Goal: Information Seeking & Learning: Learn about a topic

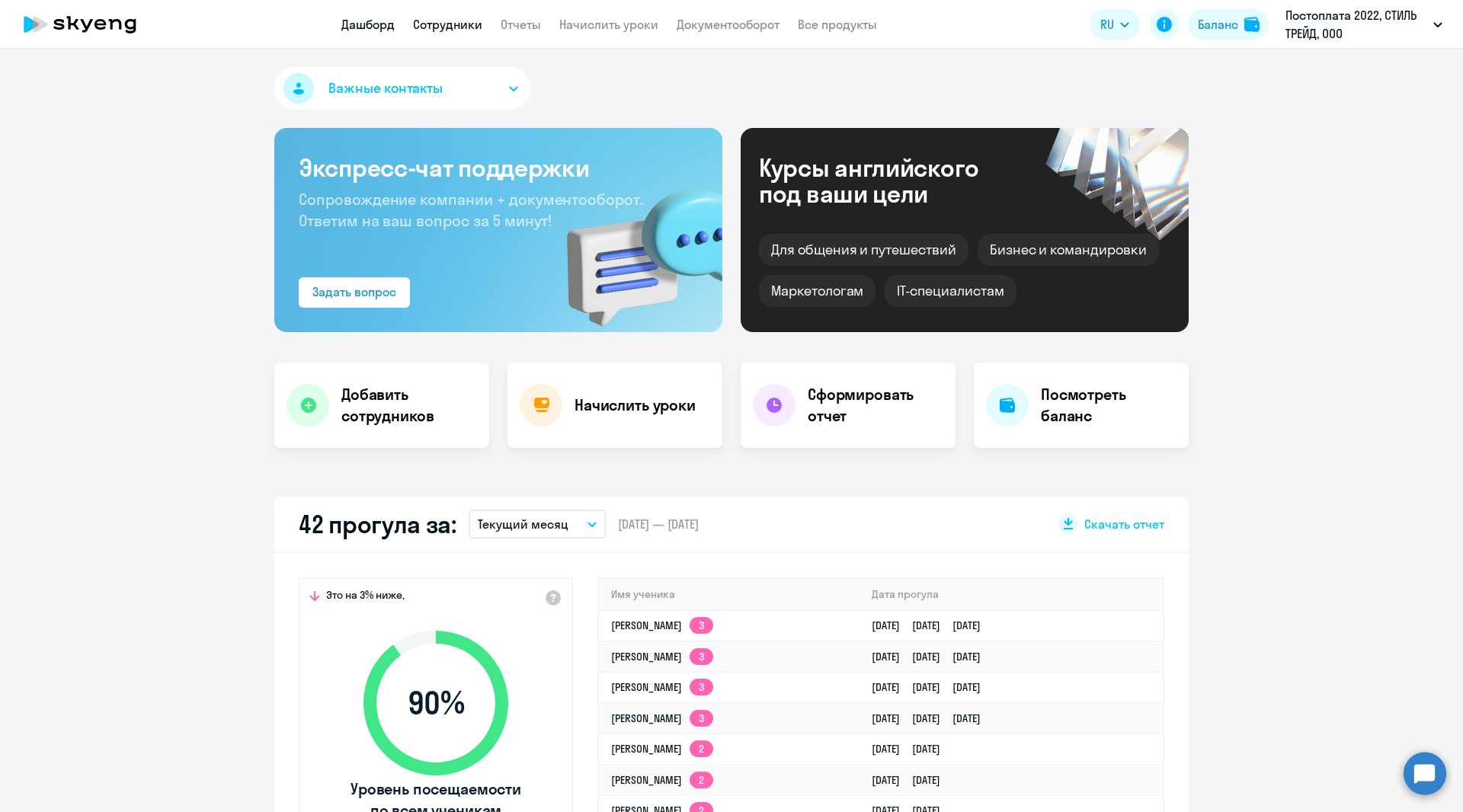
click at [433, 21] on link "Сотрудники" at bounding box center [448, 25] width 70 height 15
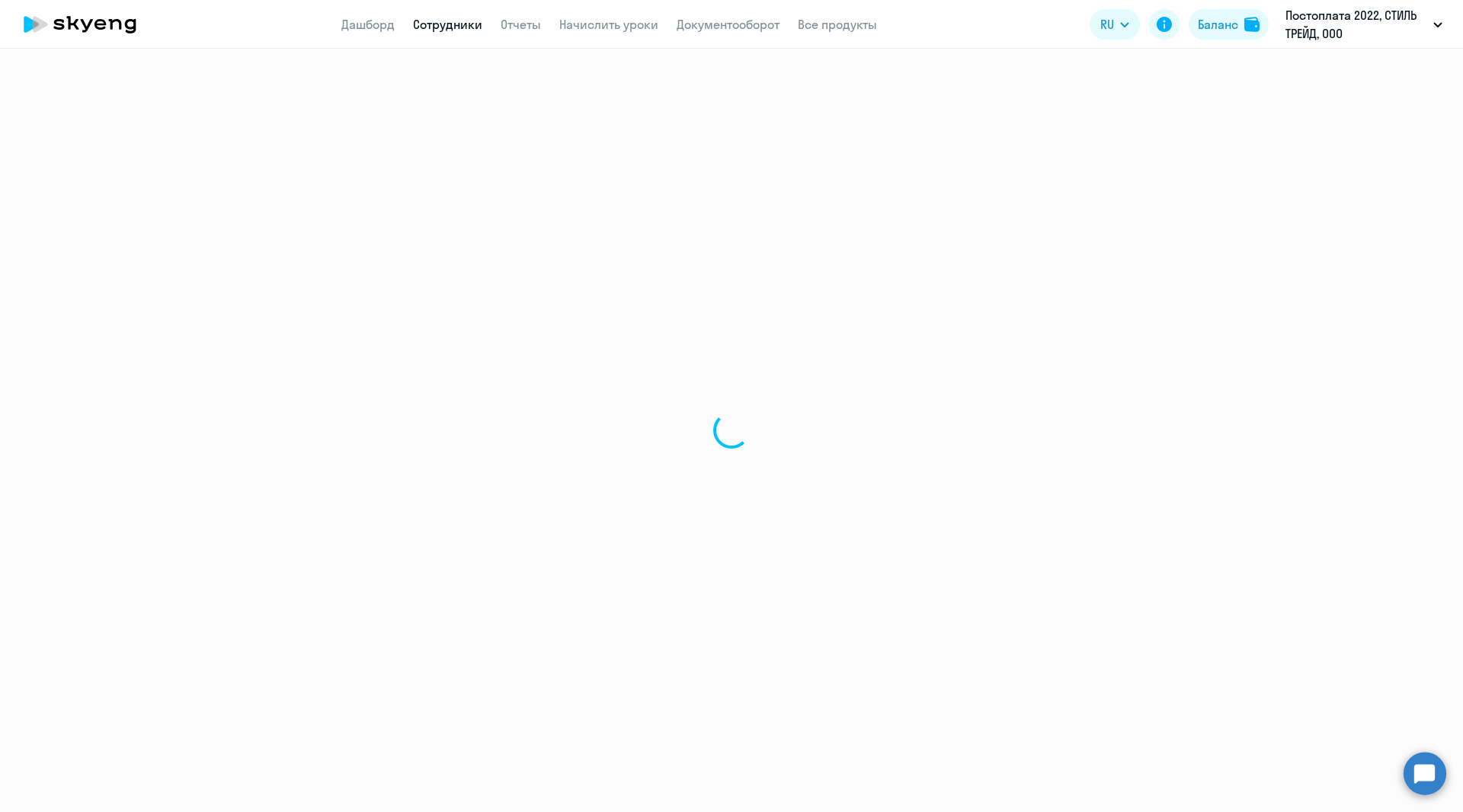
select select "30"
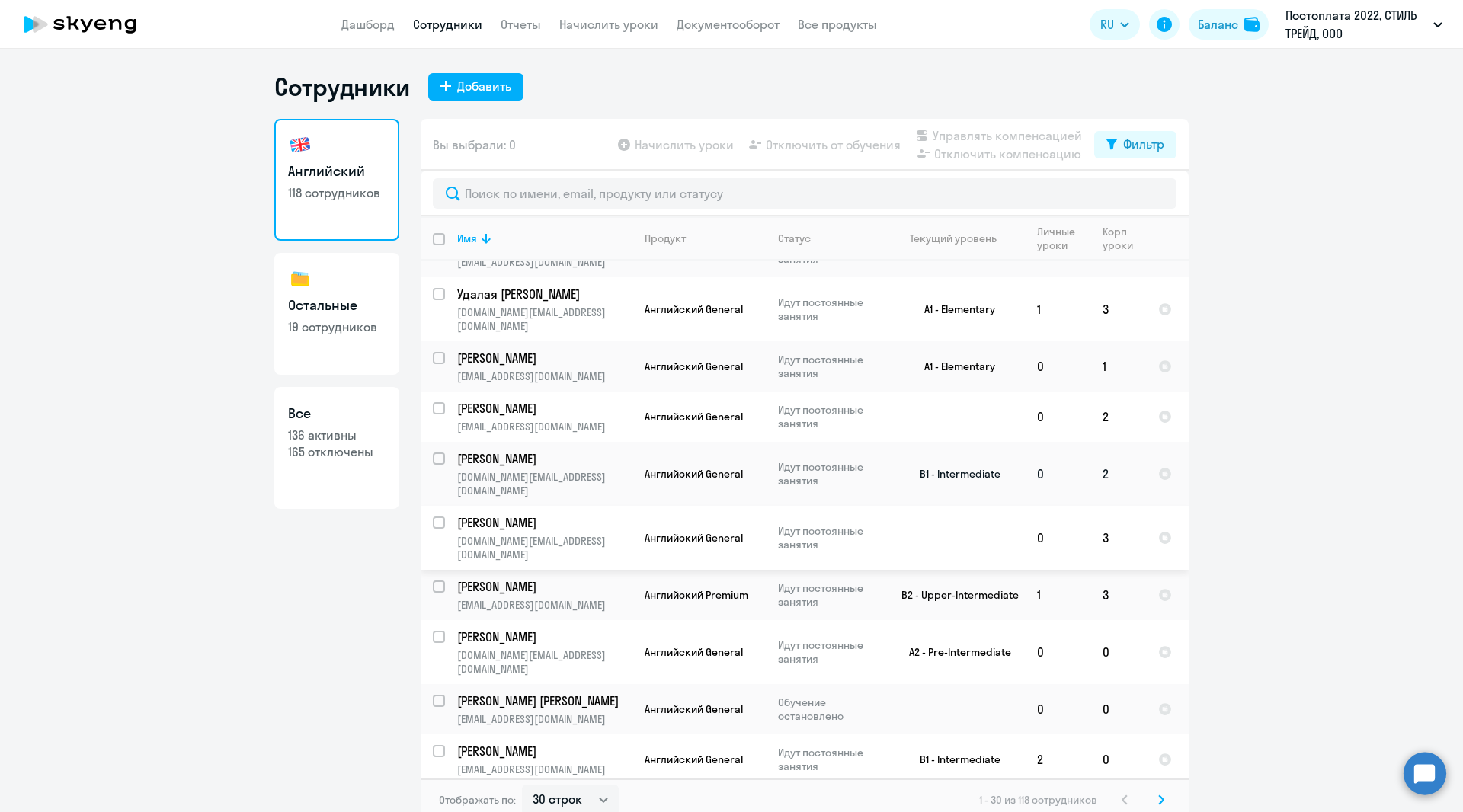
scroll to position [985, 0]
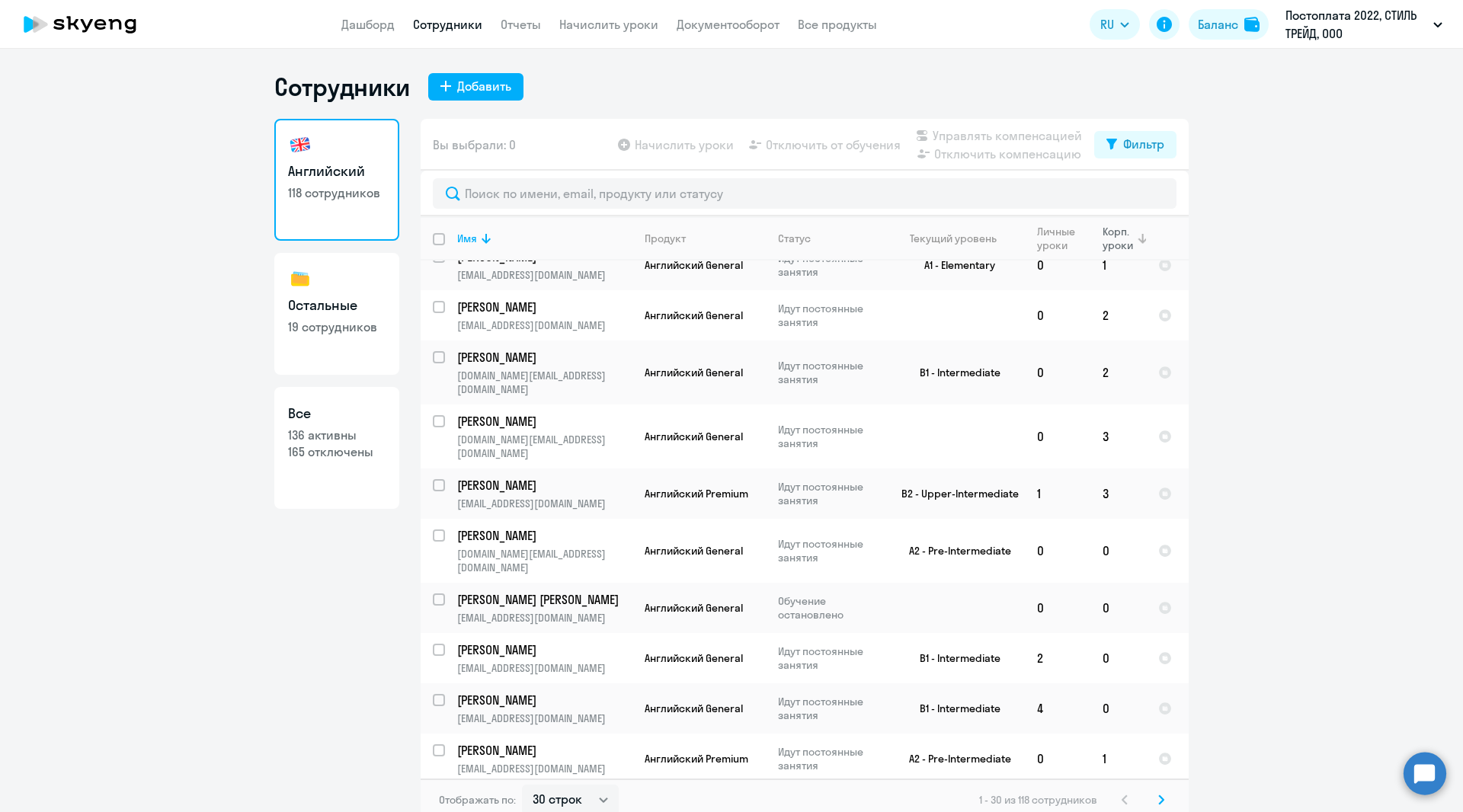
click at [1102, 235] on div "Корп. уроки" at bounding box center [1118, 238] width 32 height 28
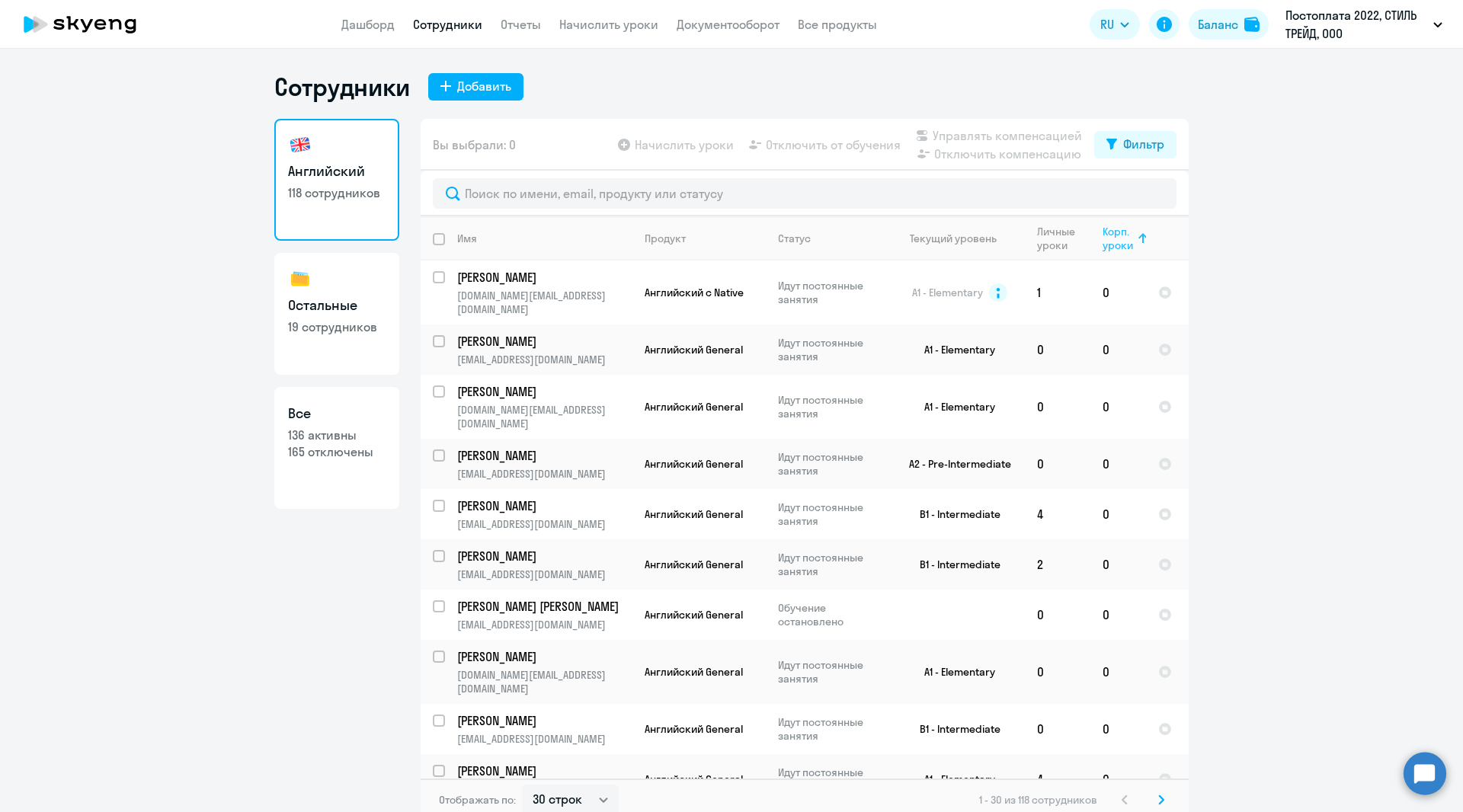
click at [1103, 238] on div "Корп. уроки" at bounding box center [1118, 238] width 32 height 28
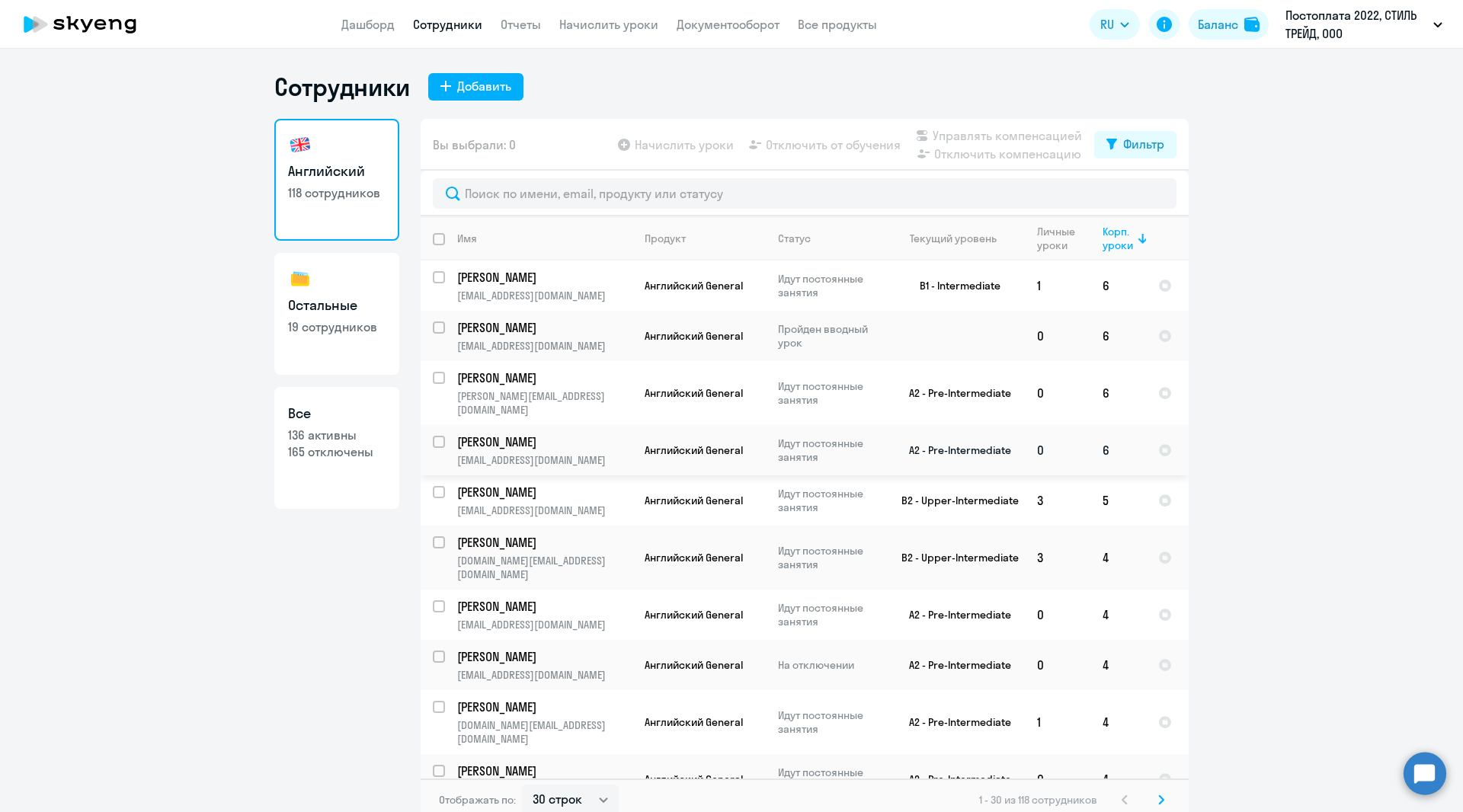
click at [483, 433] on p "[PERSON_NAME]" at bounding box center [543, 442] width 172 height 17
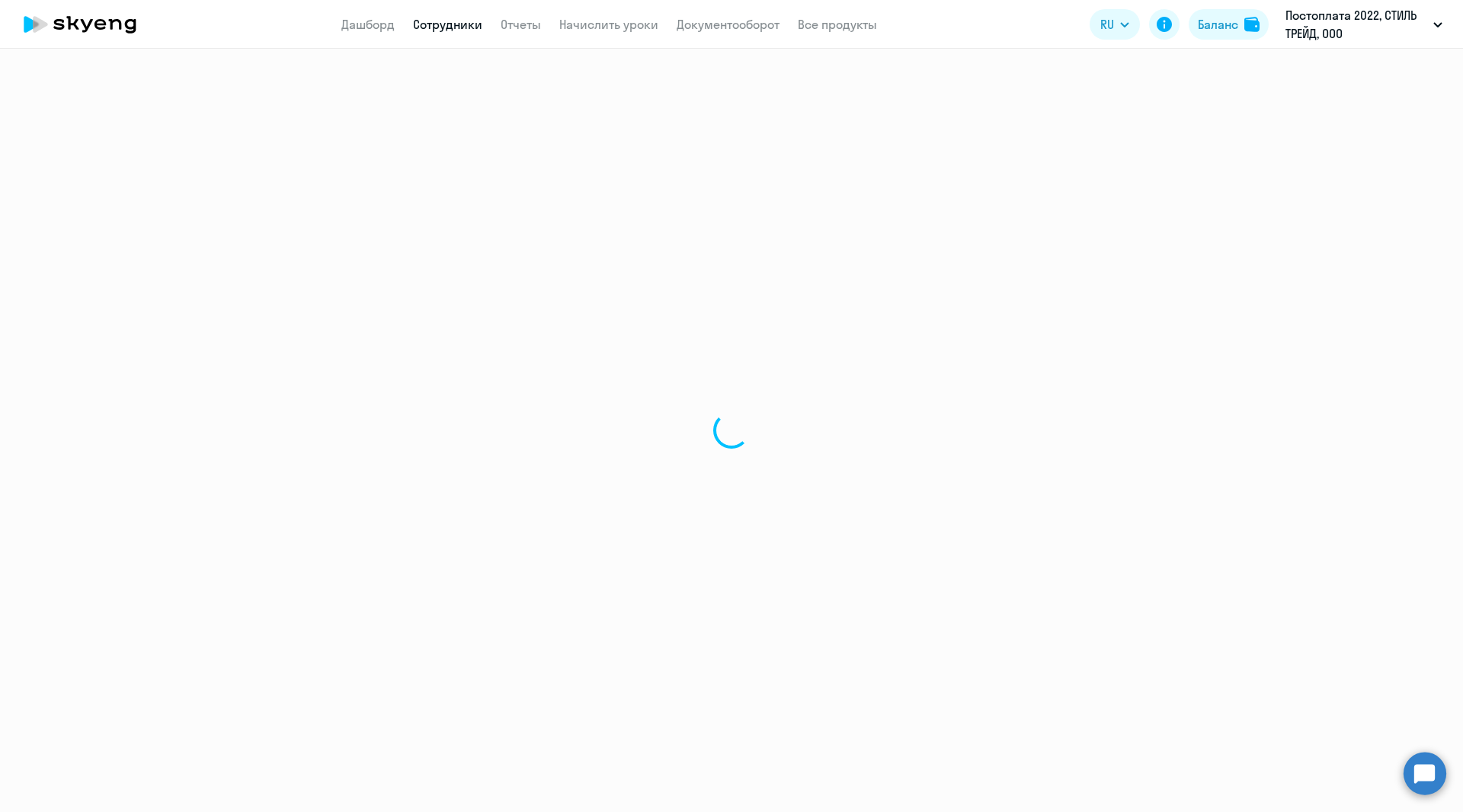
select select "english"
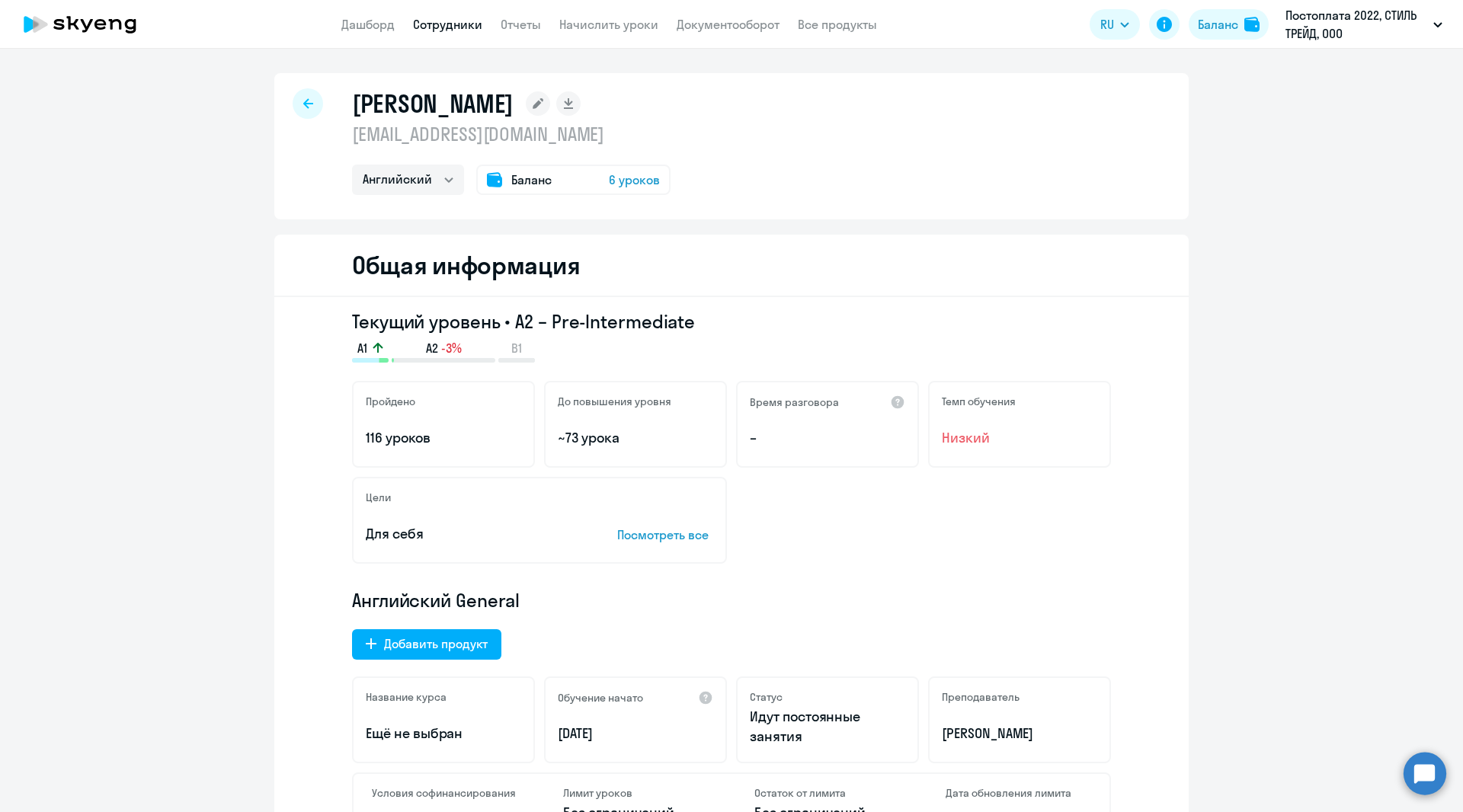
click at [298, 96] on div at bounding box center [308, 104] width 31 height 31
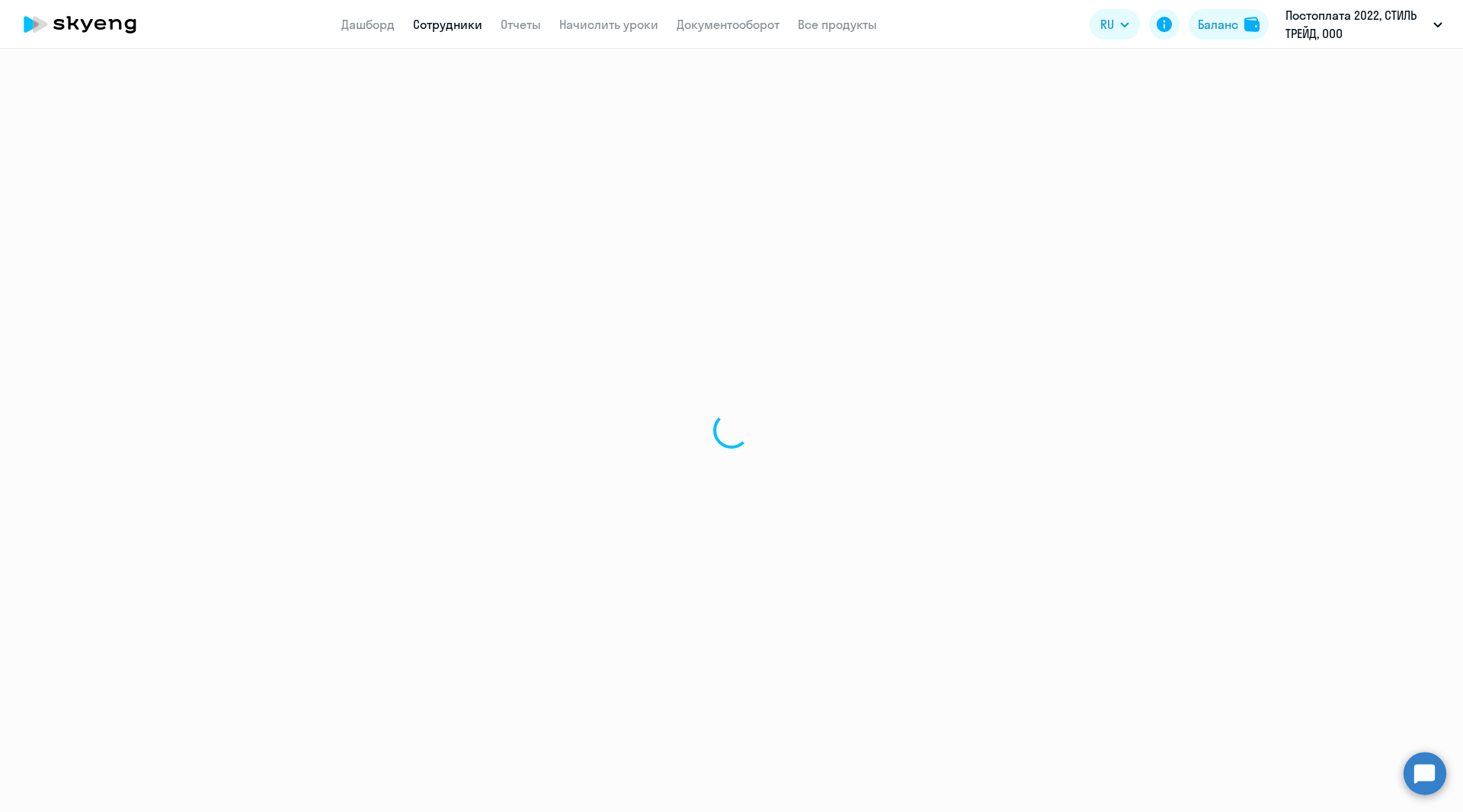
select select "30"
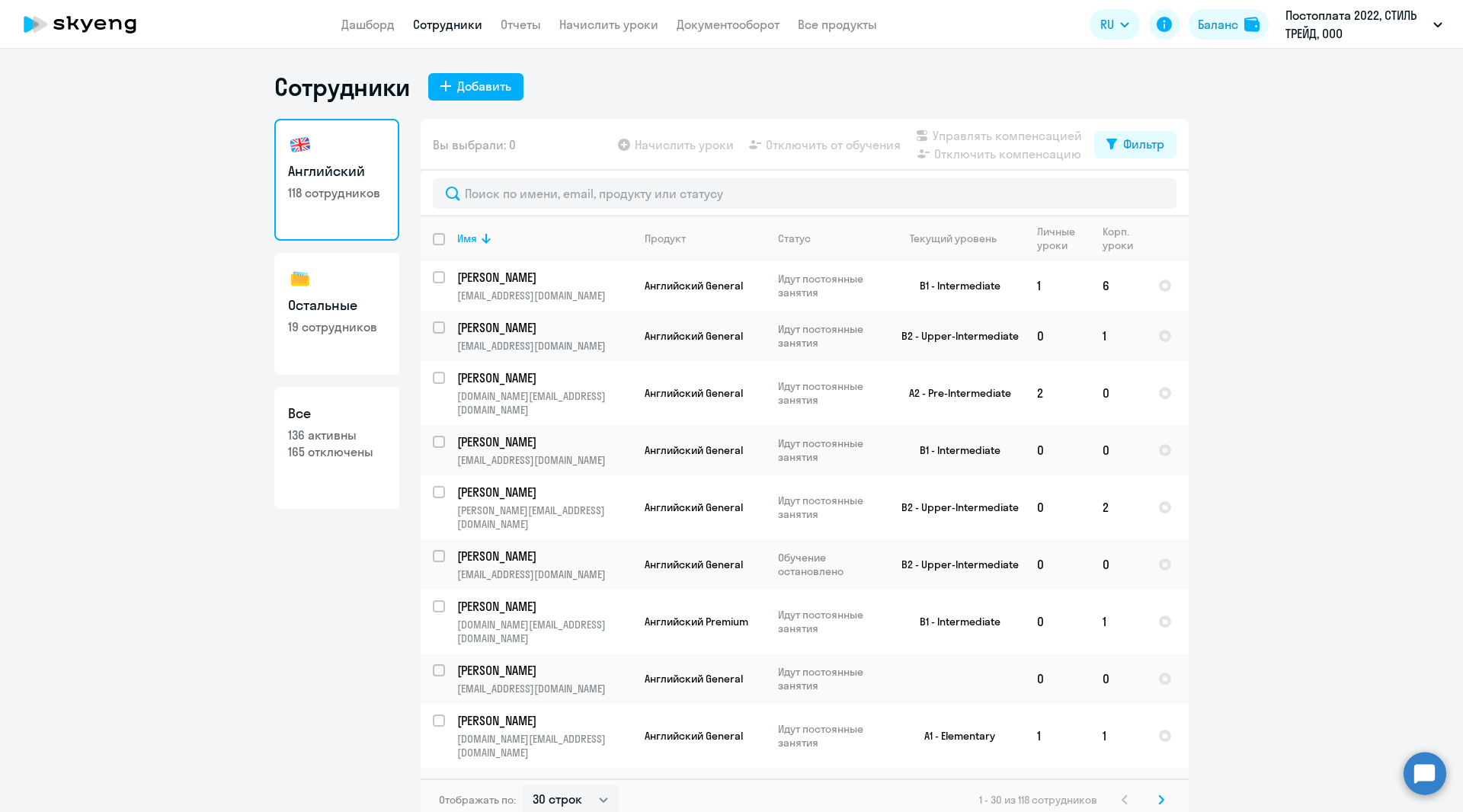
click at [79, 25] on icon at bounding box center [80, 25] width 134 height 38
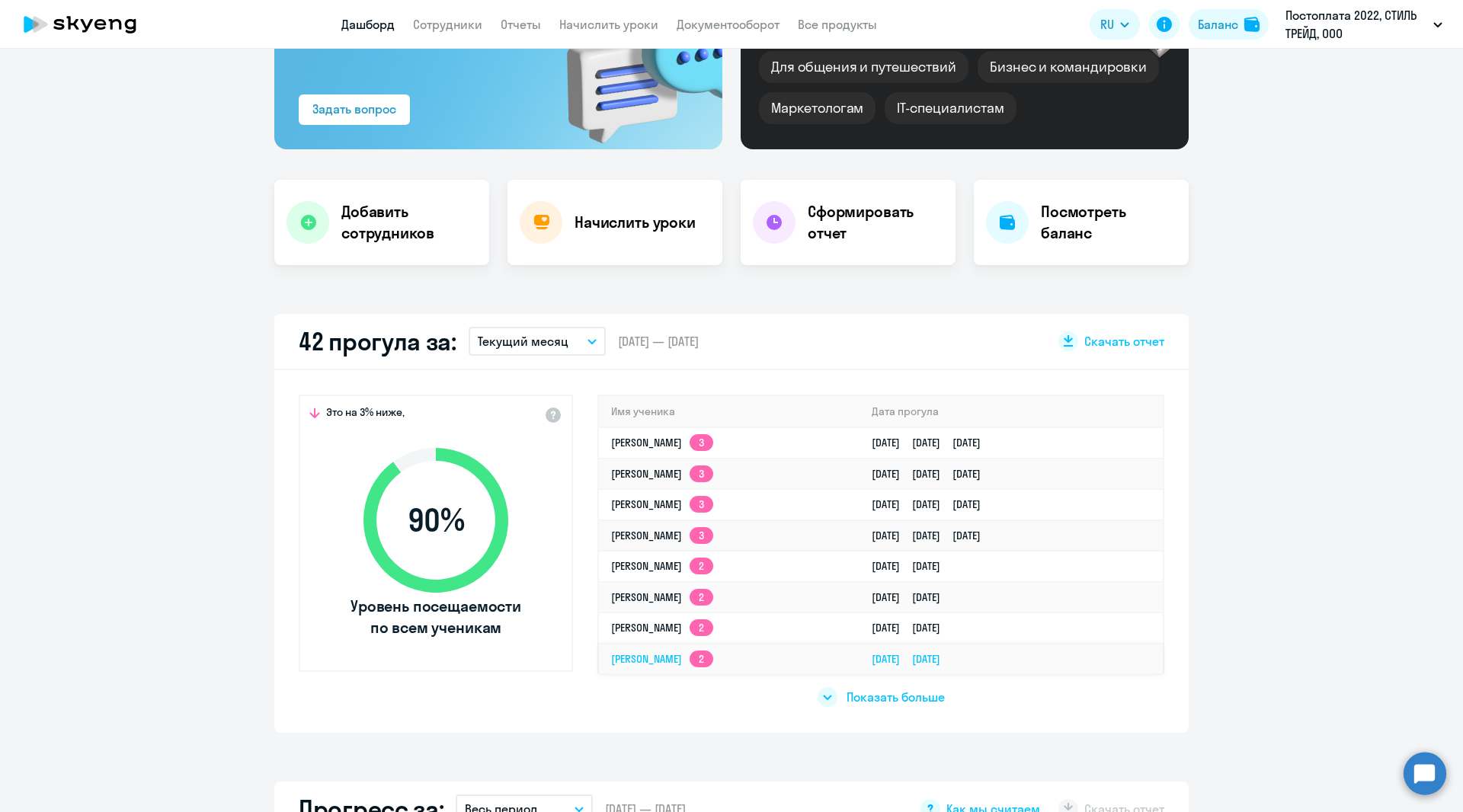
scroll to position [202, 0]
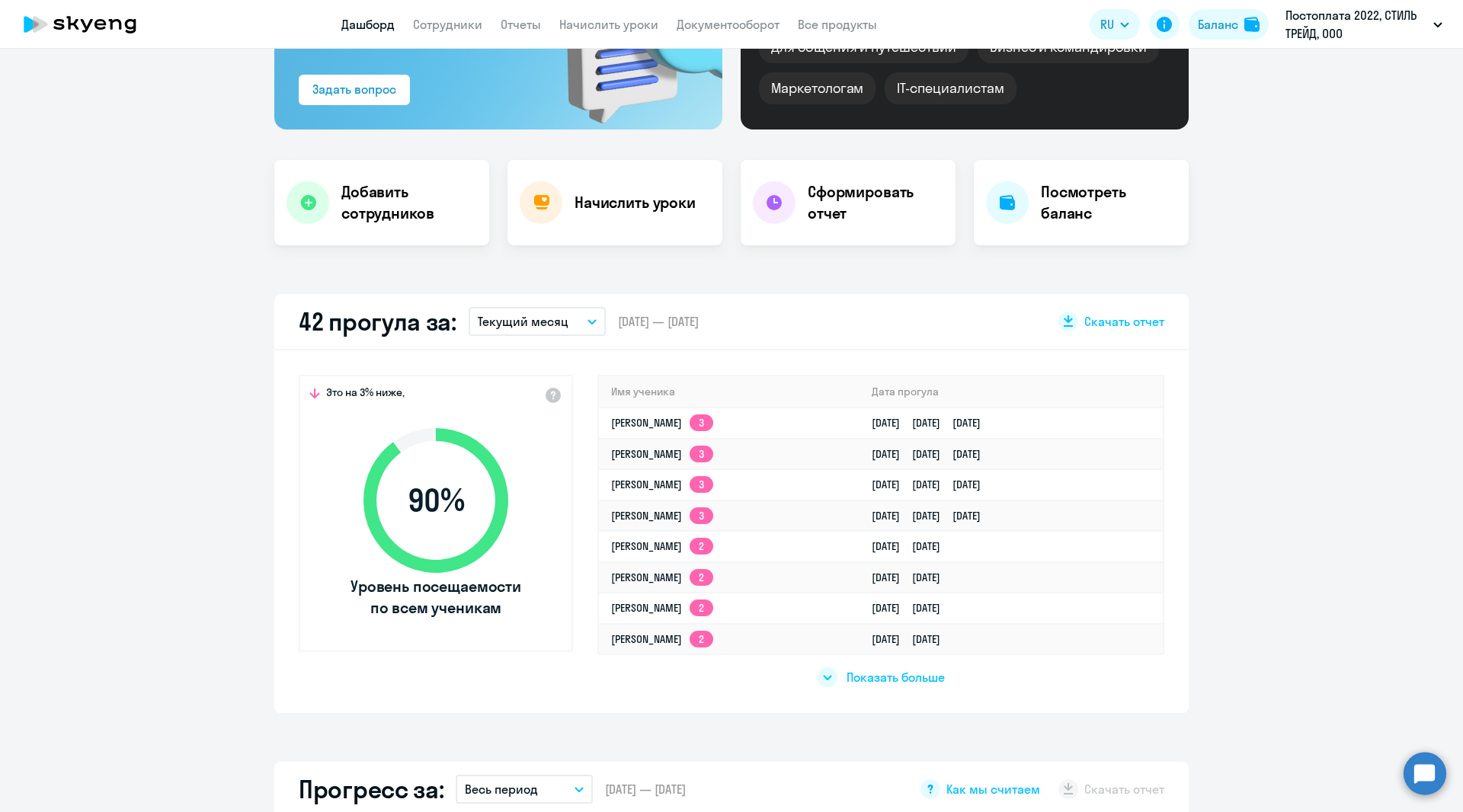
select select "30"
